Goal: Information Seeking & Learning: Learn about a topic

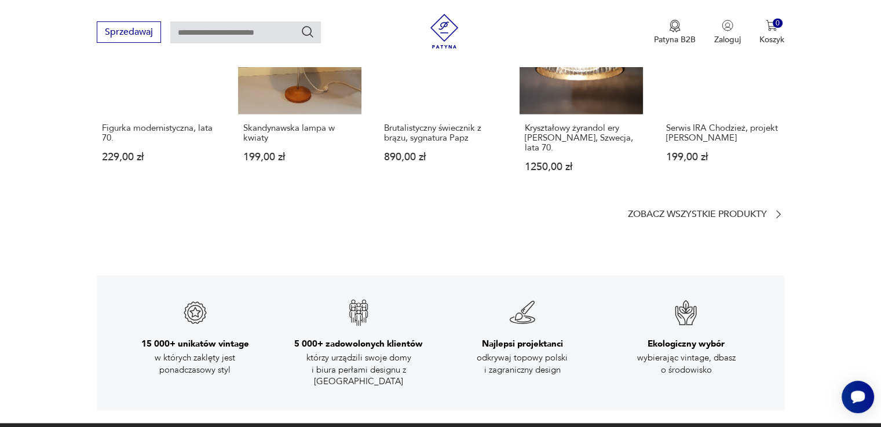
scroll to position [1506, 0]
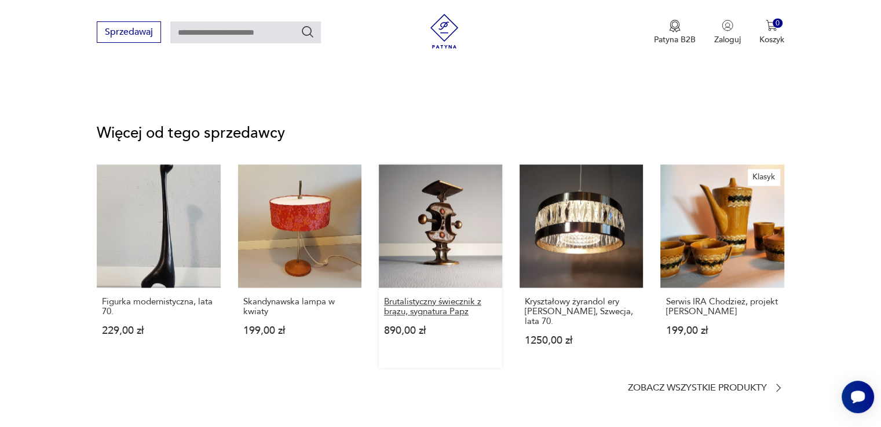
click at [435, 298] on p "Brutalistyczny świecznik z brązu, sygnatura Papz" at bounding box center [440, 307] width 113 height 20
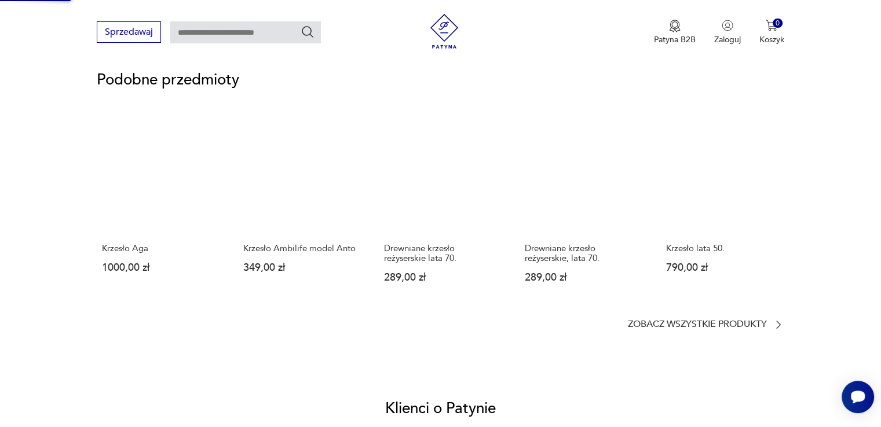
scroll to position [581, 0]
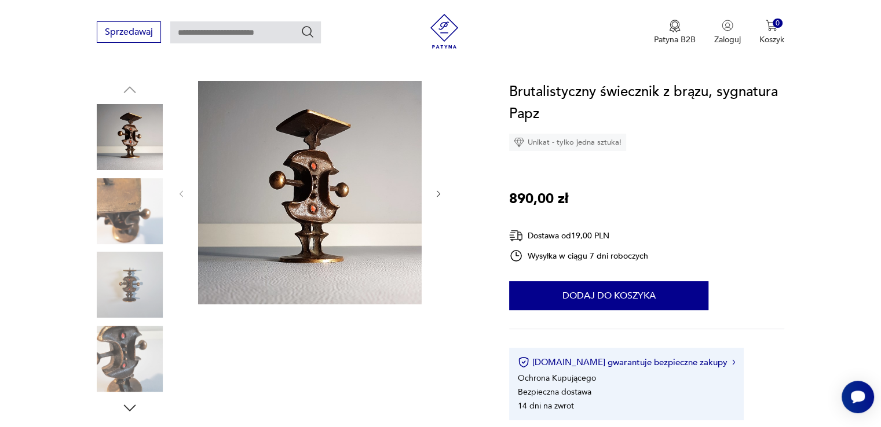
scroll to position [290, 0]
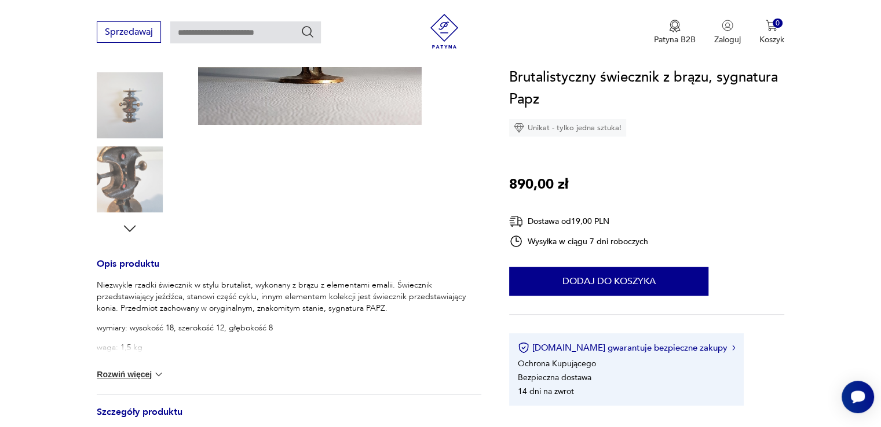
click at [155, 378] on img at bounding box center [159, 375] width 12 height 12
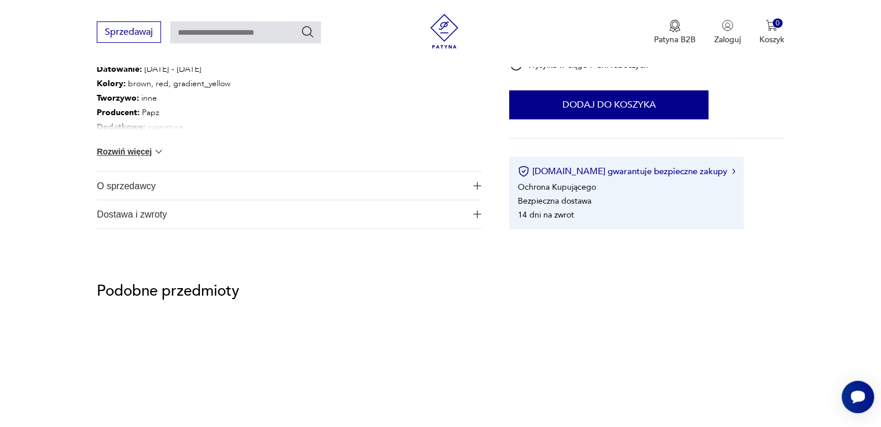
scroll to position [695, 0]
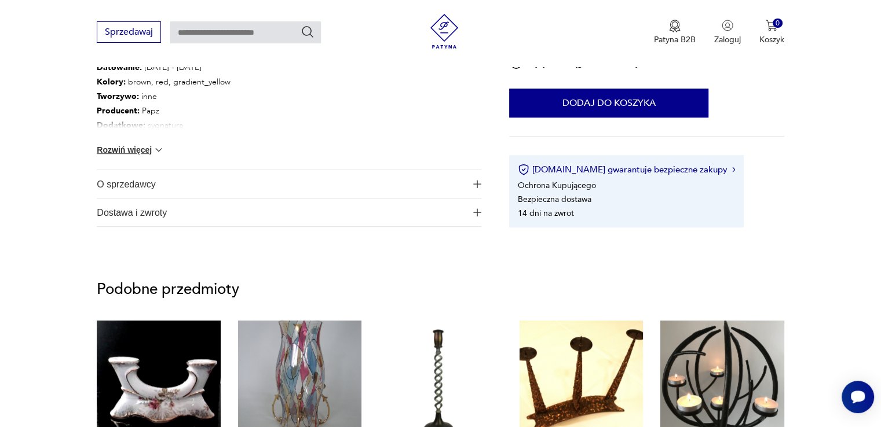
click at [259, 189] on span "O sprzedawcy" at bounding box center [281, 184] width 368 height 28
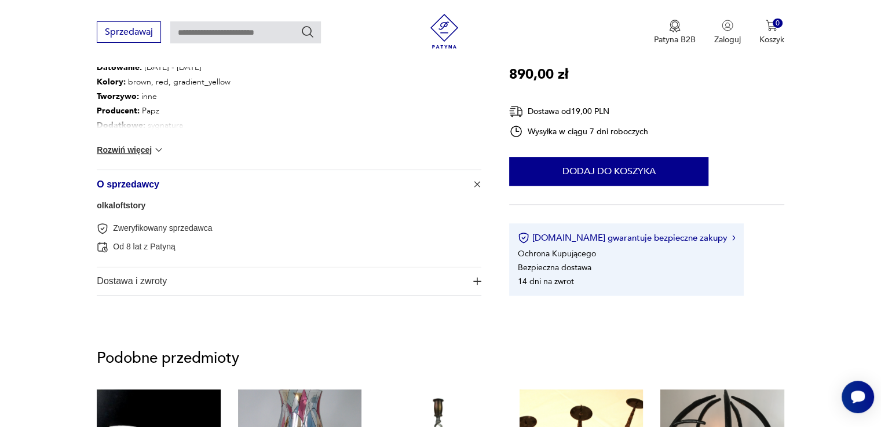
click at [116, 205] on link "olkaloftstory" at bounding box center [121, 205] width 49 height 9
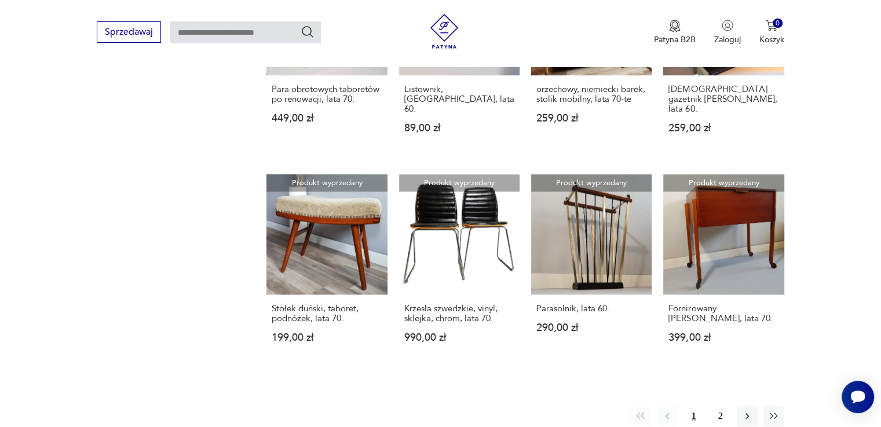
scroll to position [1050, 0]
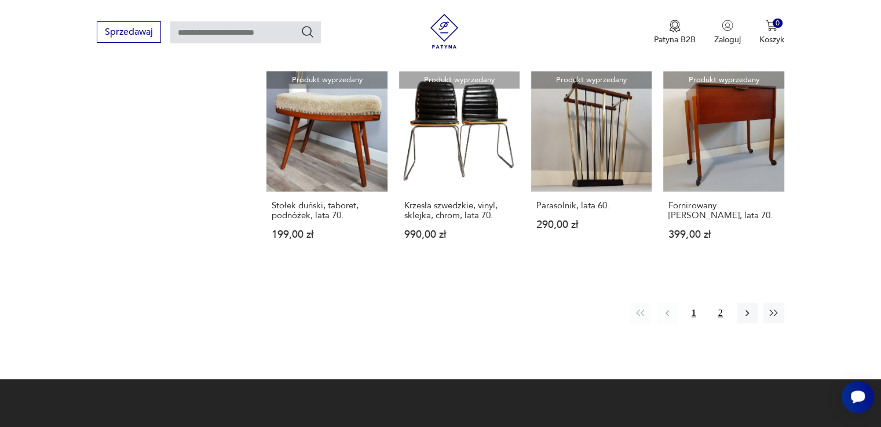
click at [711, 303] on button "2" at bounding box center [720, 313] width 21 height 21
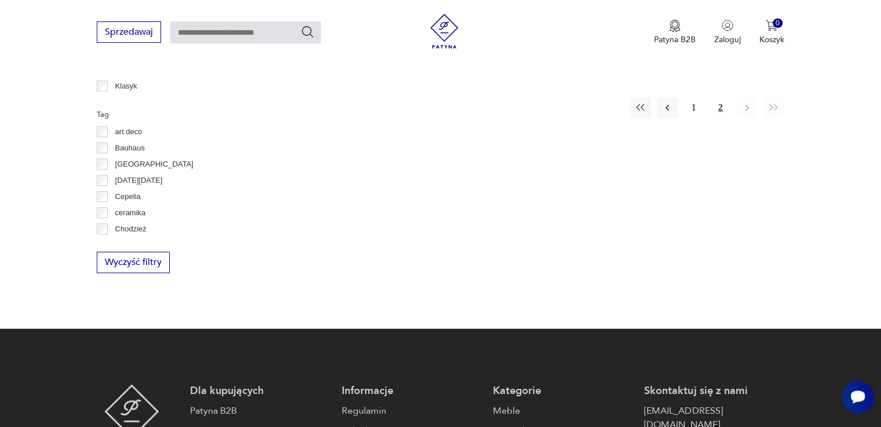
scroll to position [354, 0]
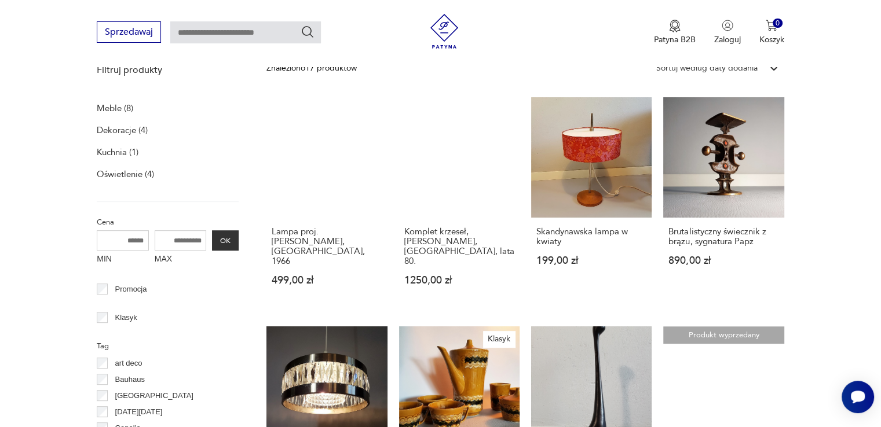
scroll to position [702, 0]
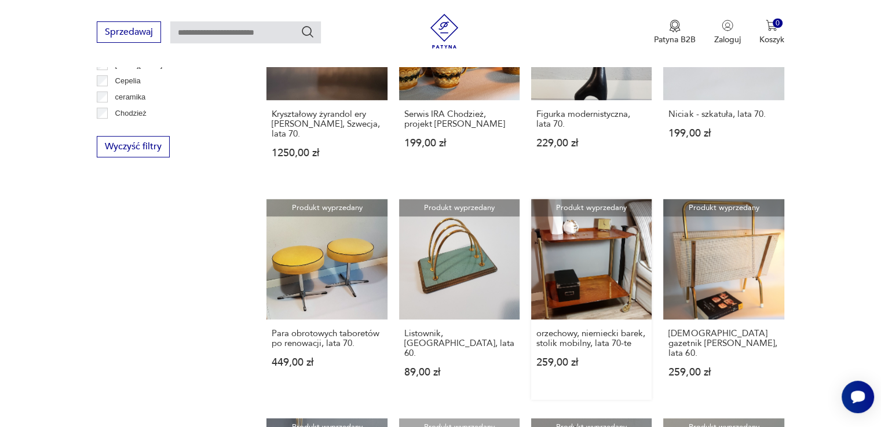
click at [575, 249] on link "Produkt wyprzedany orzechowy, niemiecki barek, stolik mobilny, lata 70-te 259,0…" at bounding box center [591, 299] width 120 height 201
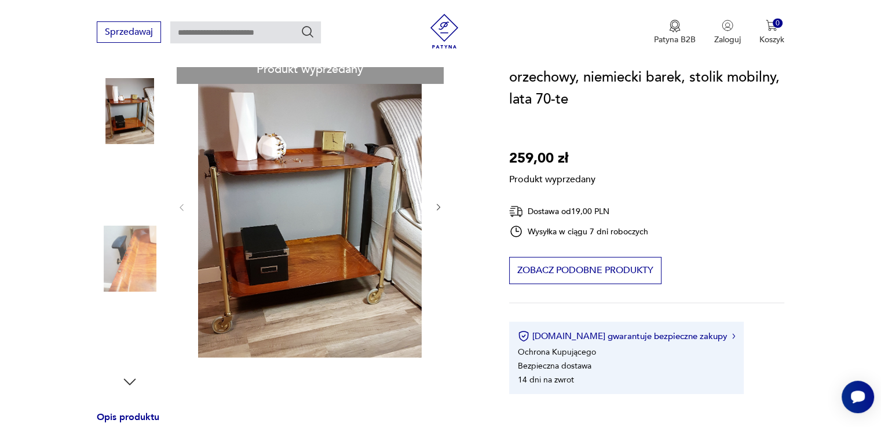
scroll to position [174, 0]
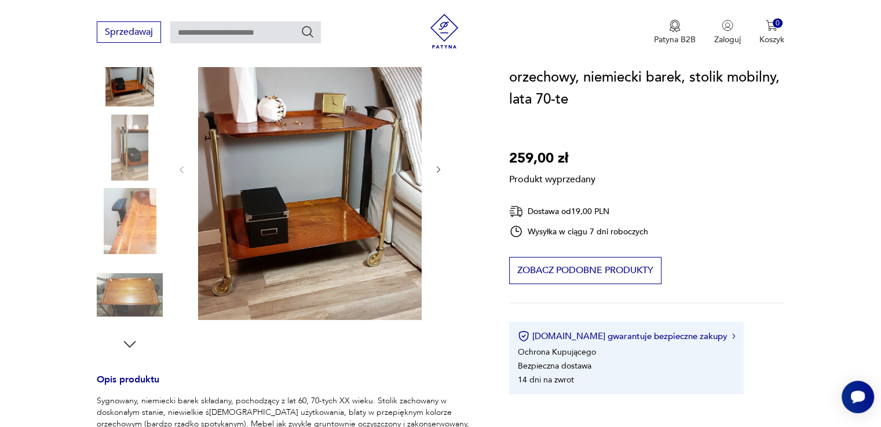
click at [131, 167] on div "Produkt wyprzedany Opis produktu Sygnowany, niemiecki barek składany, pochodząc…" at bounding box center [289, 373] width 385 height 712
click at [131, 221] on div "Produkt wyprzedany Opis produktu Sygnowany, niemiecki barek składany, pochodząc…" at bounding box center [289, 373] width 385 height 712
click at [129, 283] on div "Produkt wyprzedany Opis produktu Sygnowany, niemiecki barek składany, pochodząc…" at bounding box center [289, 373] width 385 height 712
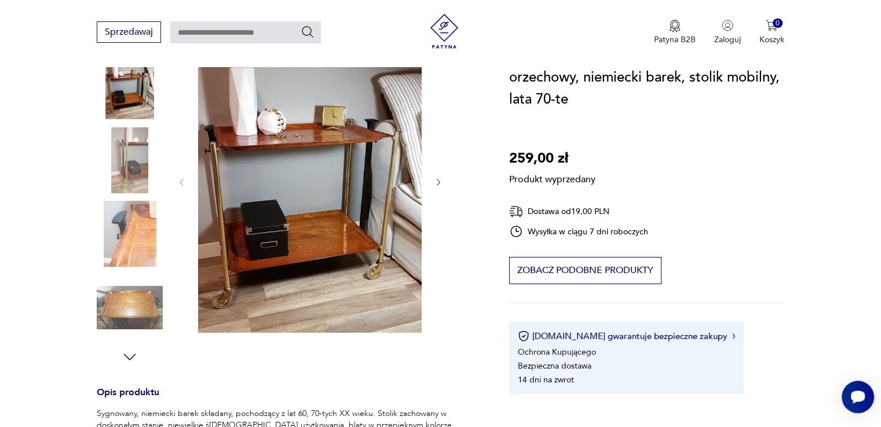
scroll to position [0, 0]
